Goal: Transaction & Acquisition: Subscribe to service/newsletter

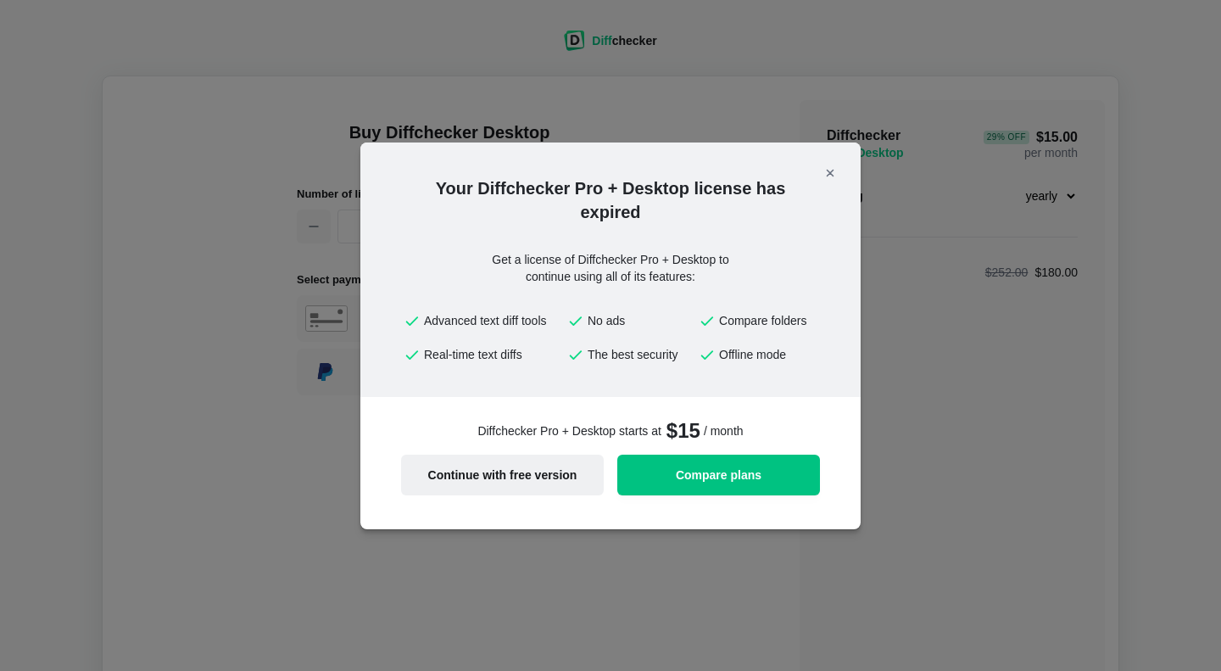
click at [539, 469] on span "Continue with free version" at bounding box center [502, 475] width 182 height 12
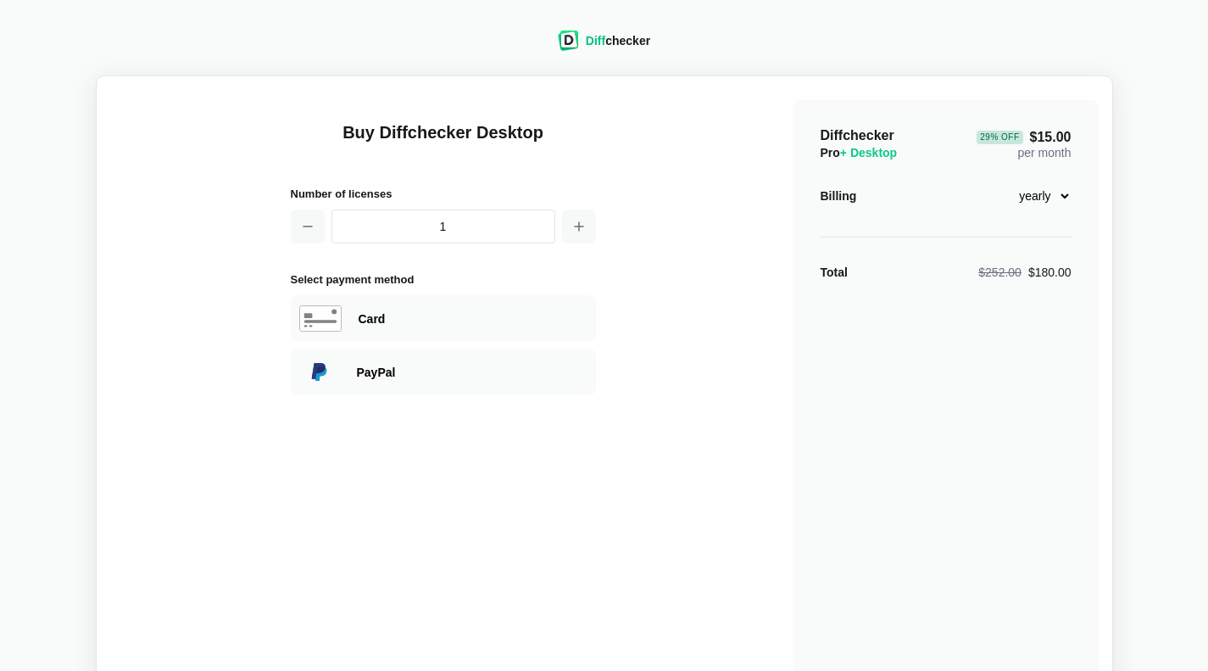
click at [1065, 190] on select "monthly yearly" at bounding box center [1035, 195] width 73 height 29
select select "desktop-monthly-21"
click at [999, 181] on select "monthly yearly" at bounding box center [1035, 195] width 73 height 29
click at [1067, 189] on select "monthly yearly" at bounding box center [1035, 195] width 73 height 29
